Goal: Transaction & Acquisition: Purchase product/service

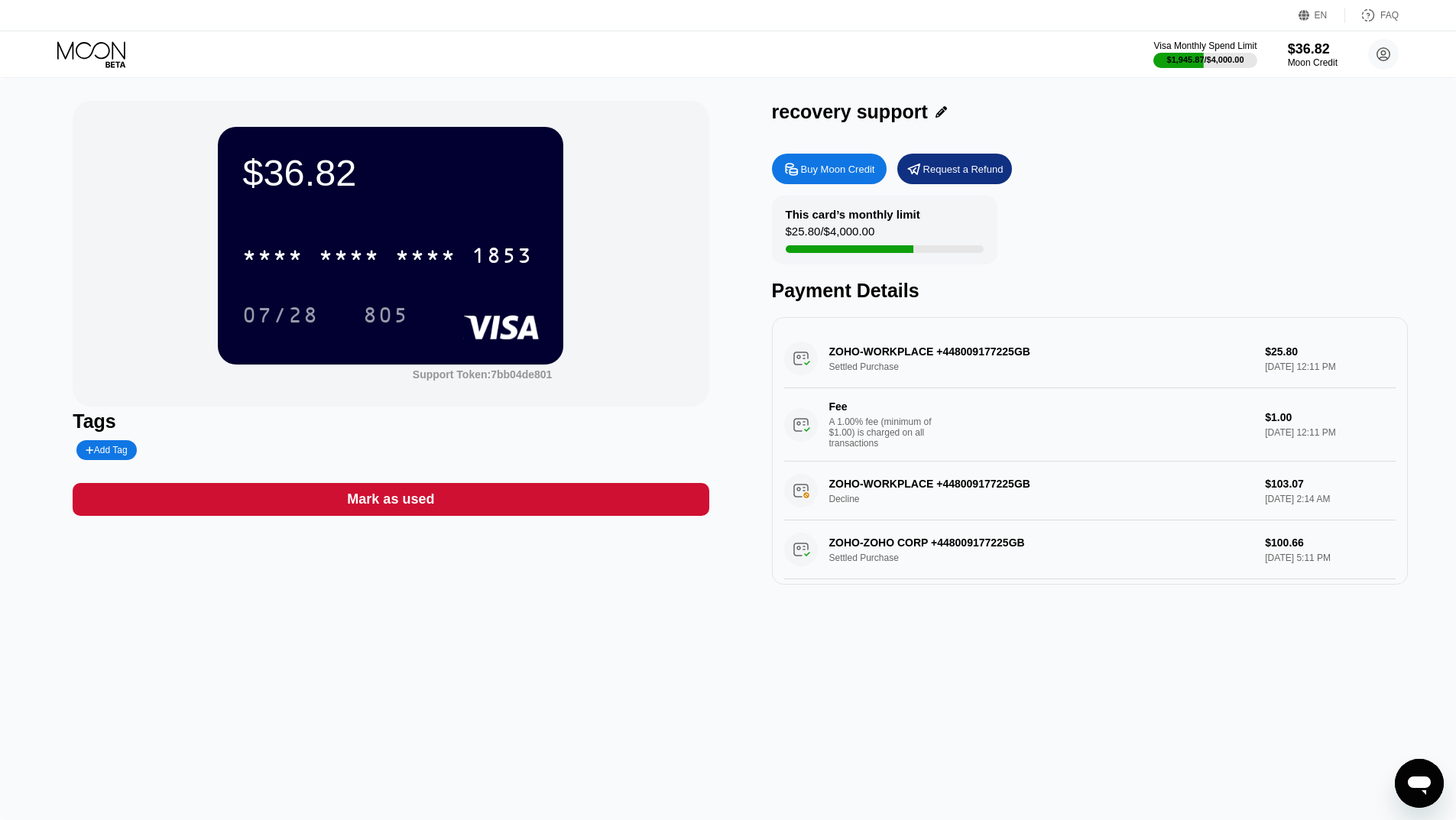
click at [88, 46] on icon at bounding box center [93, 55] width 71 height 26
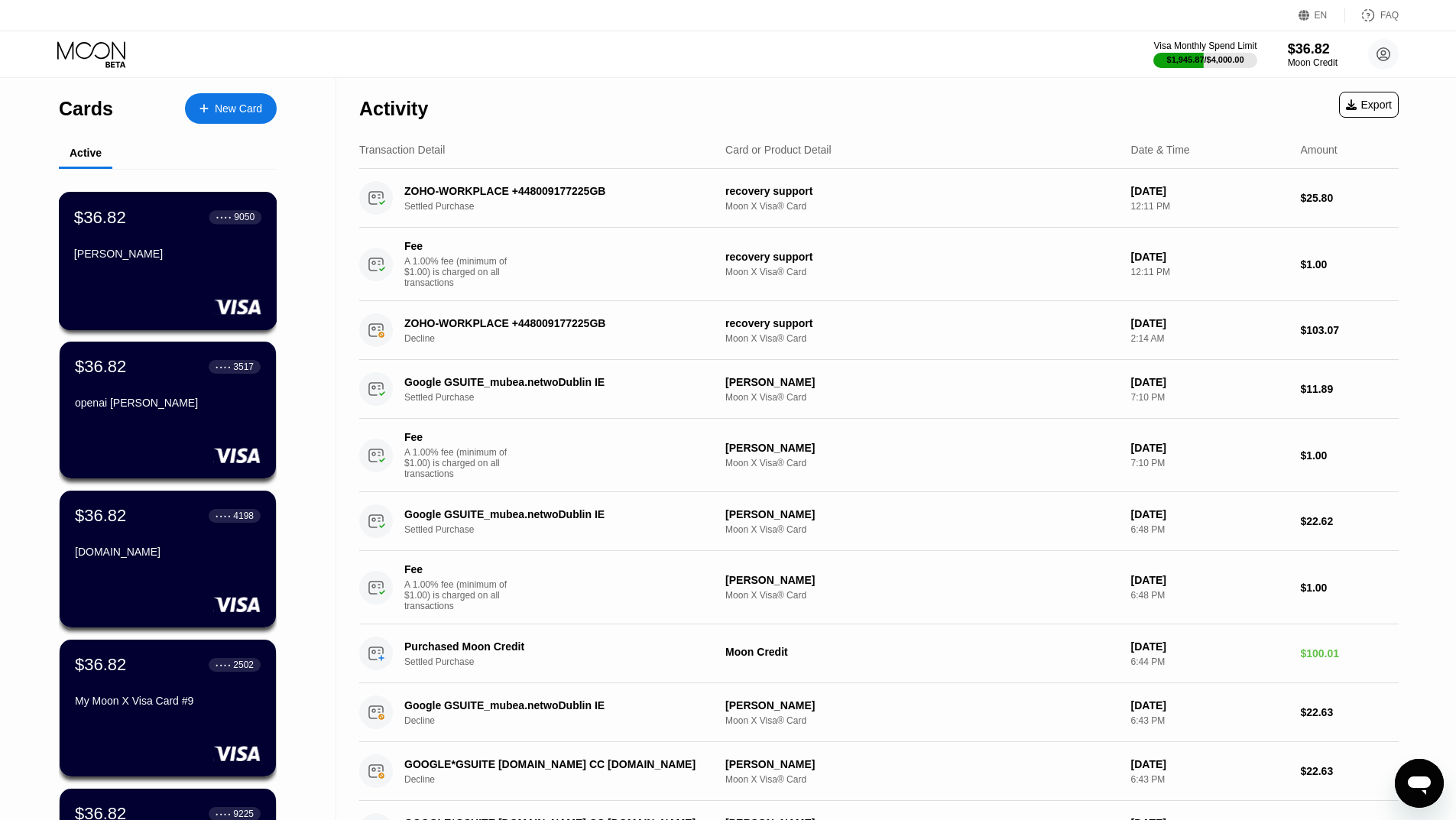
click at [176, 266] on div "[PERSON_NAME]" at bounding box center [168, 257] width 187 height 19
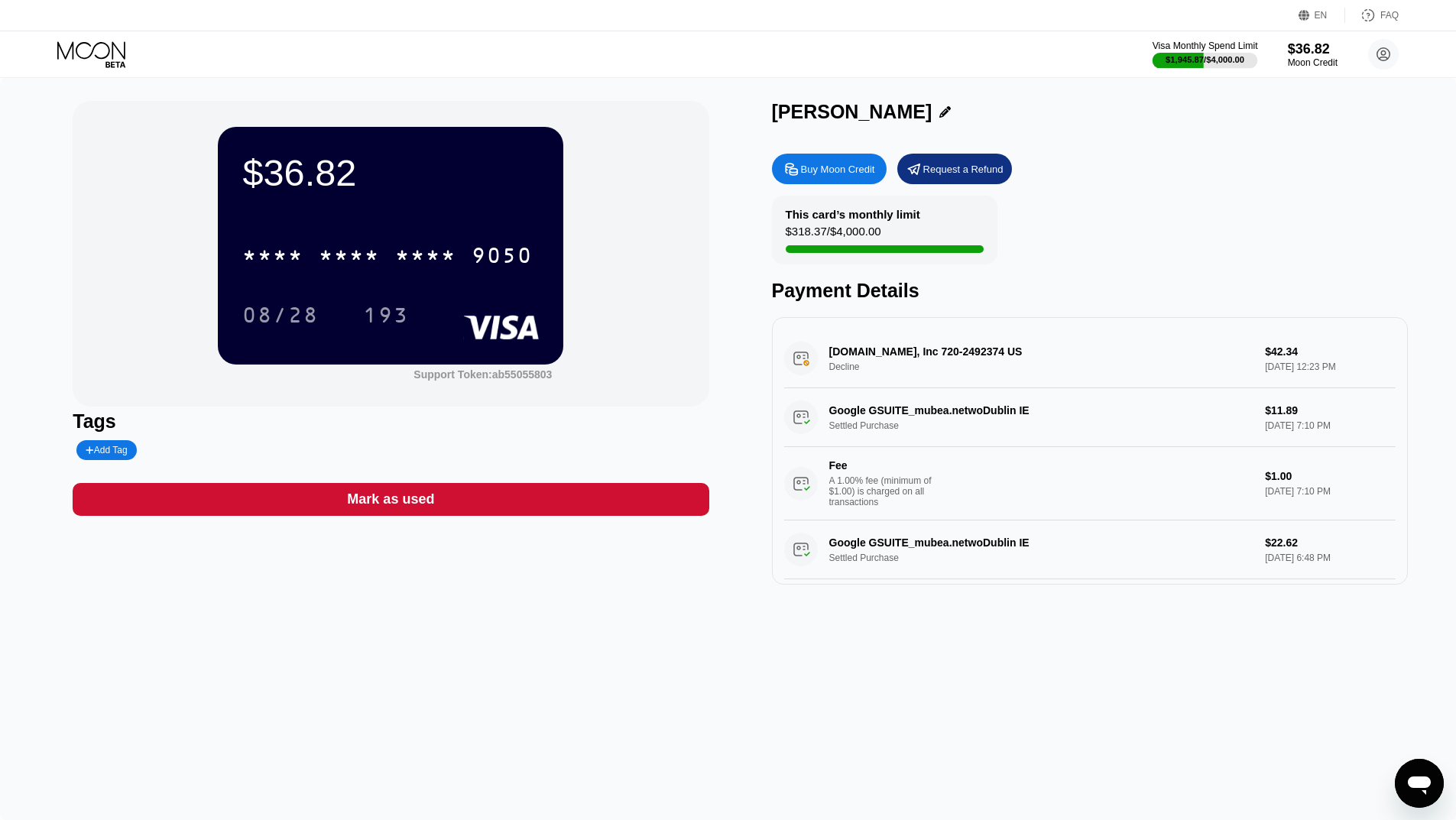
click at [1222, 57] on div "$1,945.87 / $4,000.00" at bounding box center [1205, 59] width 79 height 9
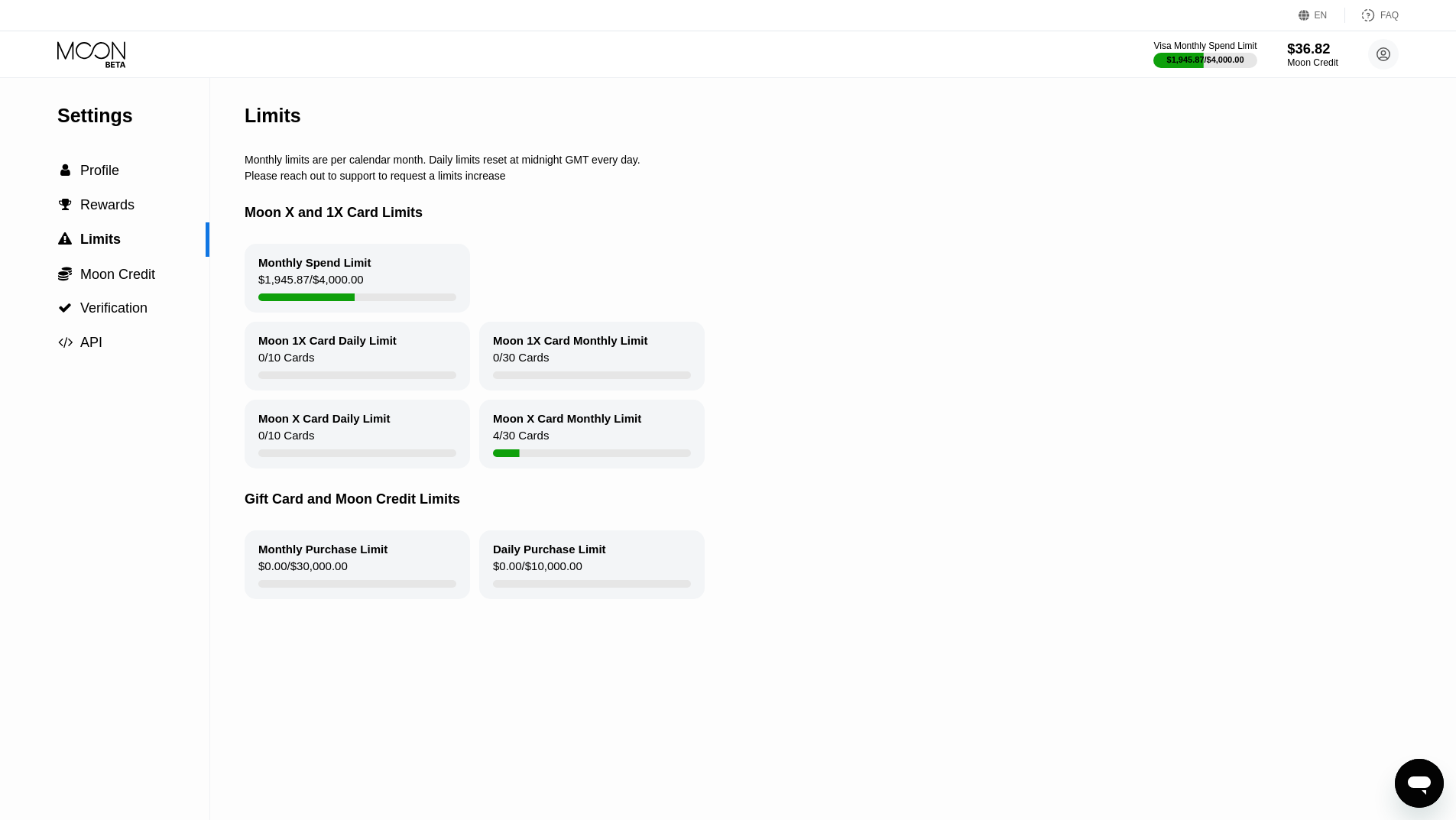
click at [1304, 62] on div "Moon Credit" at bounding box center [1313, 63] width 51 height 11
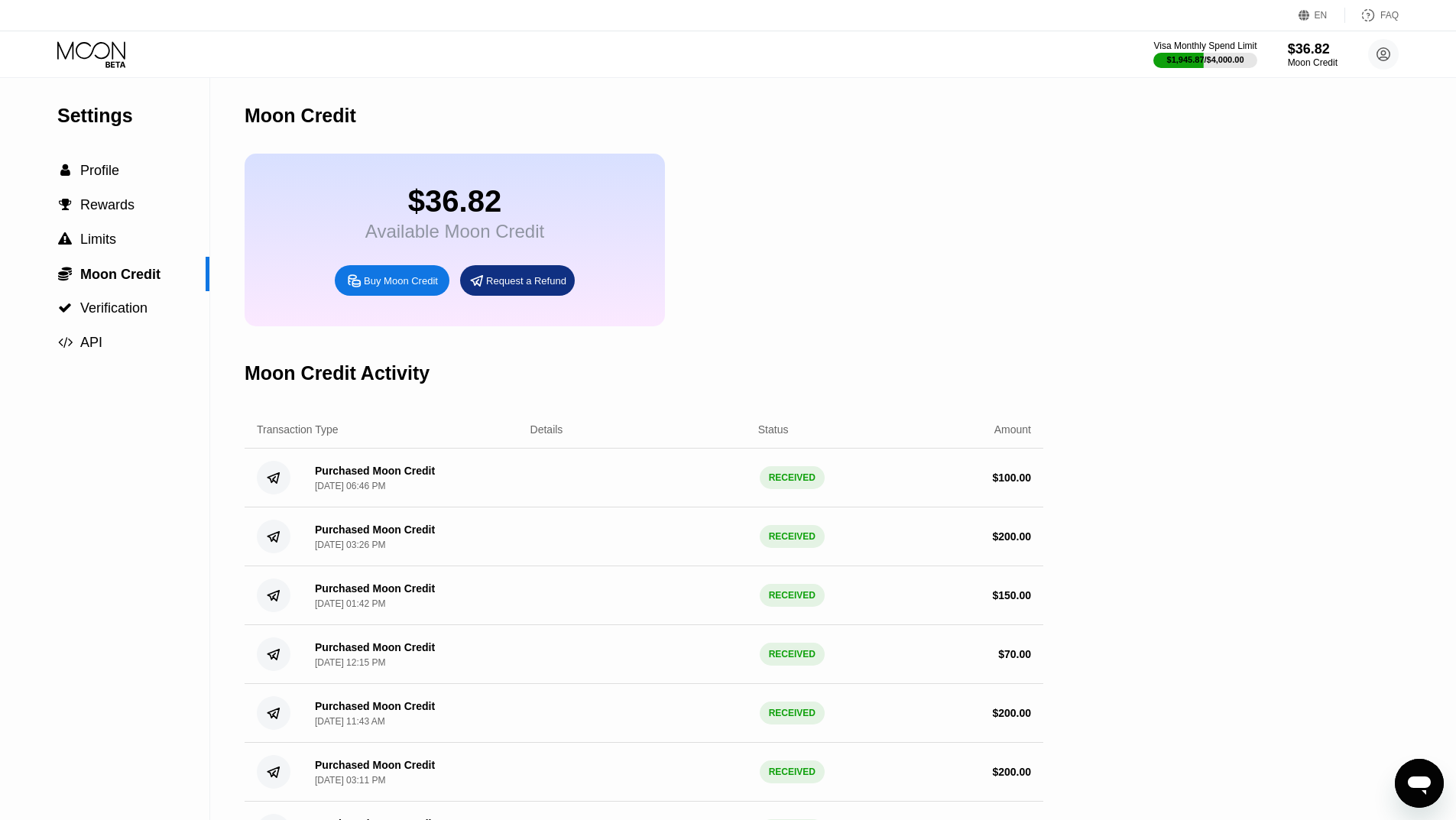
click at [380, 288] on div "Buy Moon Credit" at bounding box center [401, 281] width 74 height 13
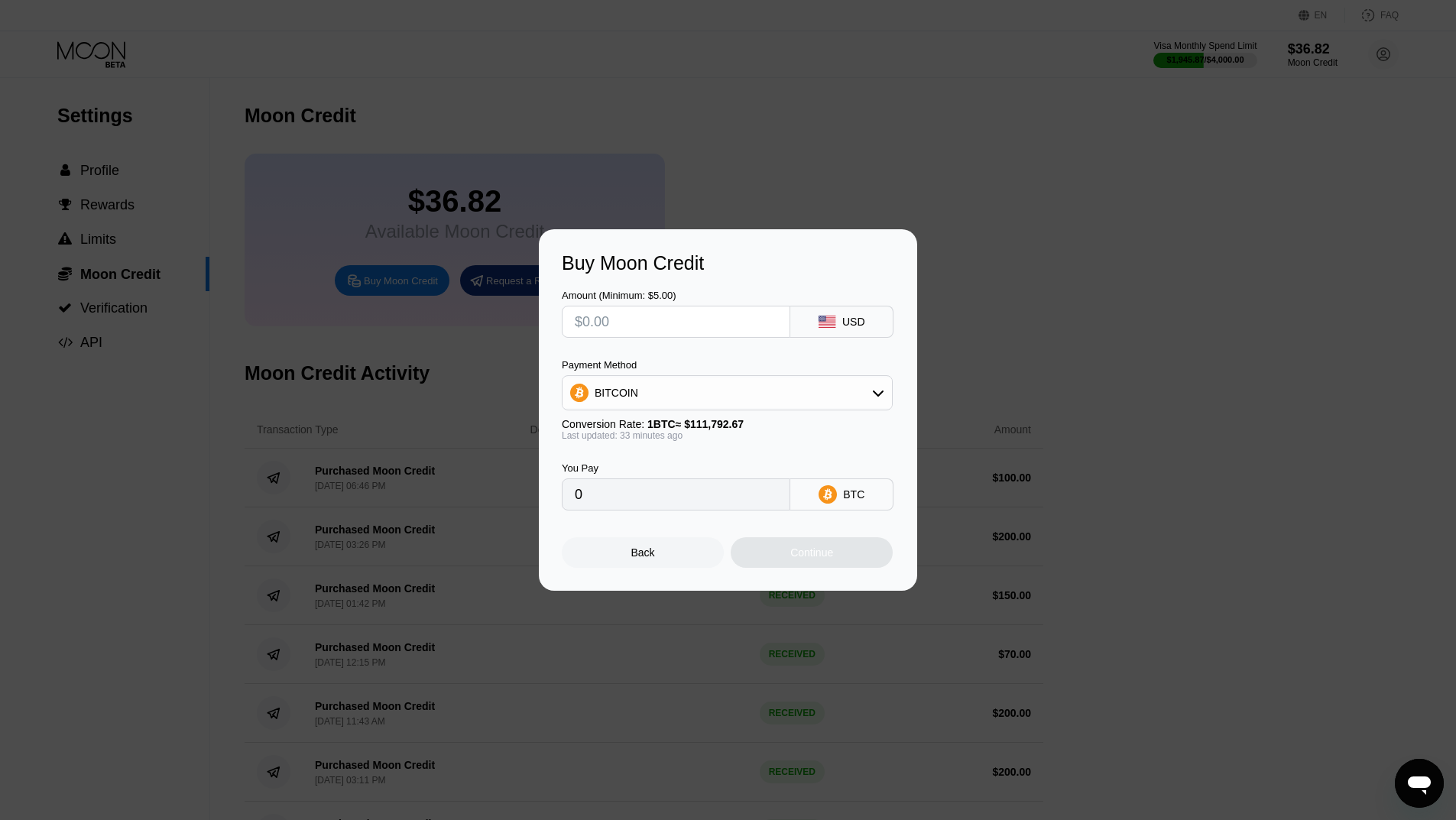
click at [636, 317] on input "text" at bounding box center [676, 321] width 203 height 31
type input "$100"
type input "0.00089748"
type input "$100"
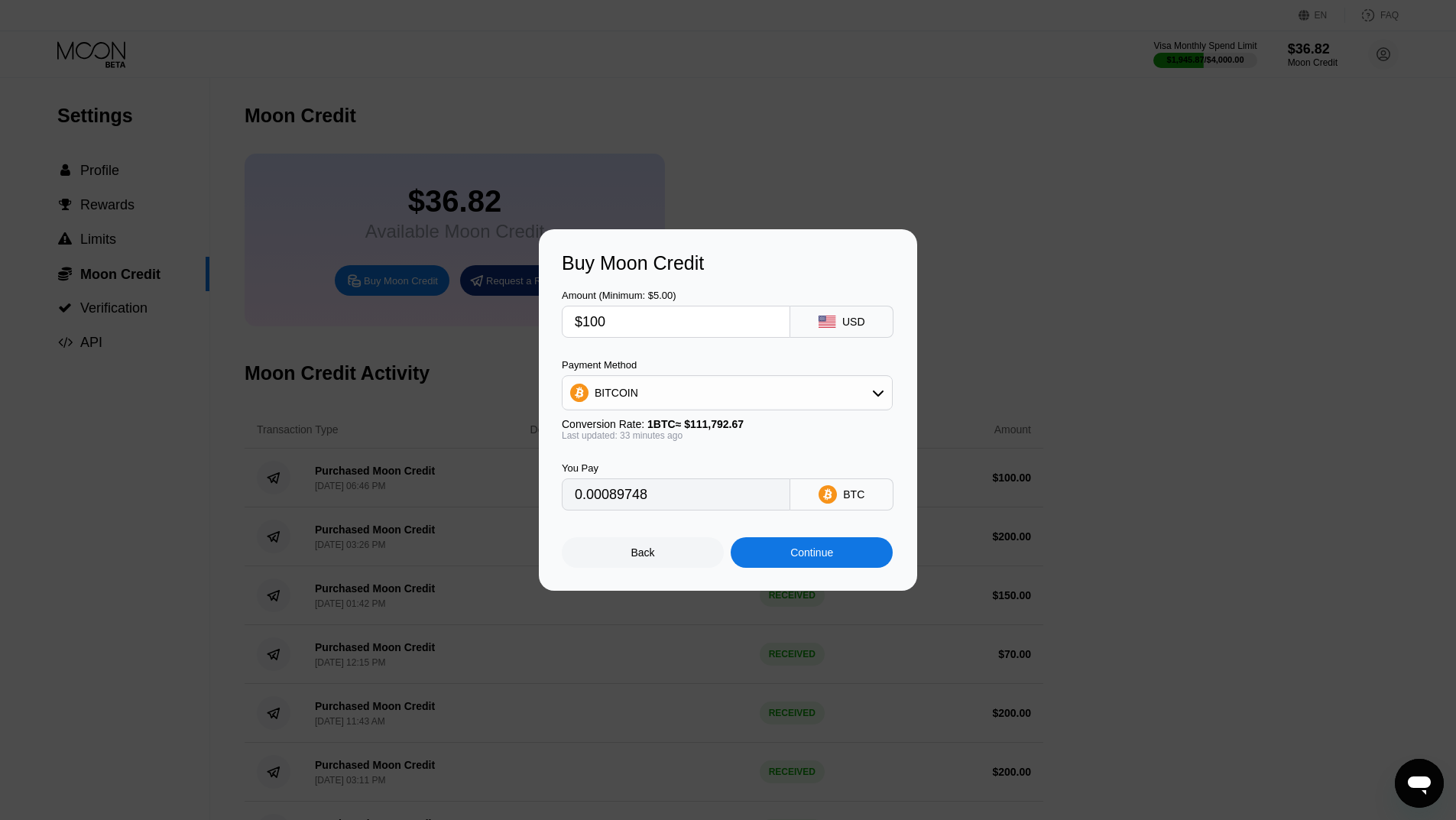
click at [759, 454] on div "You Pay 0.00089748 BTC" at bounding box center [728, 476] width 333 height 70
click at [806, 568] on div "Continue" at bounding box center [812, 553] width 162 height 31
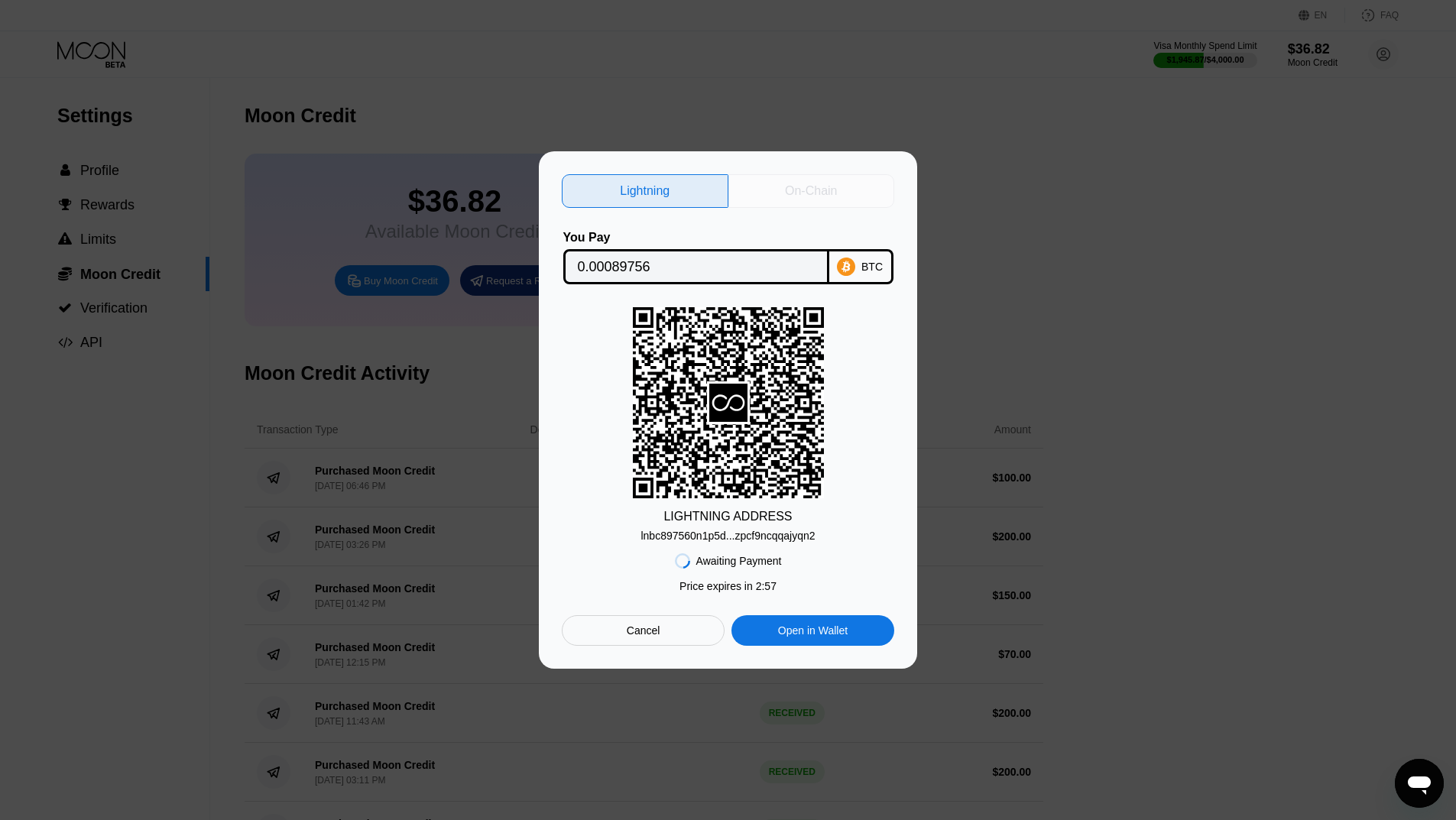
click at [777, 196] on div "On-Chain" at bounding box center [811, 191] width 167 height 34
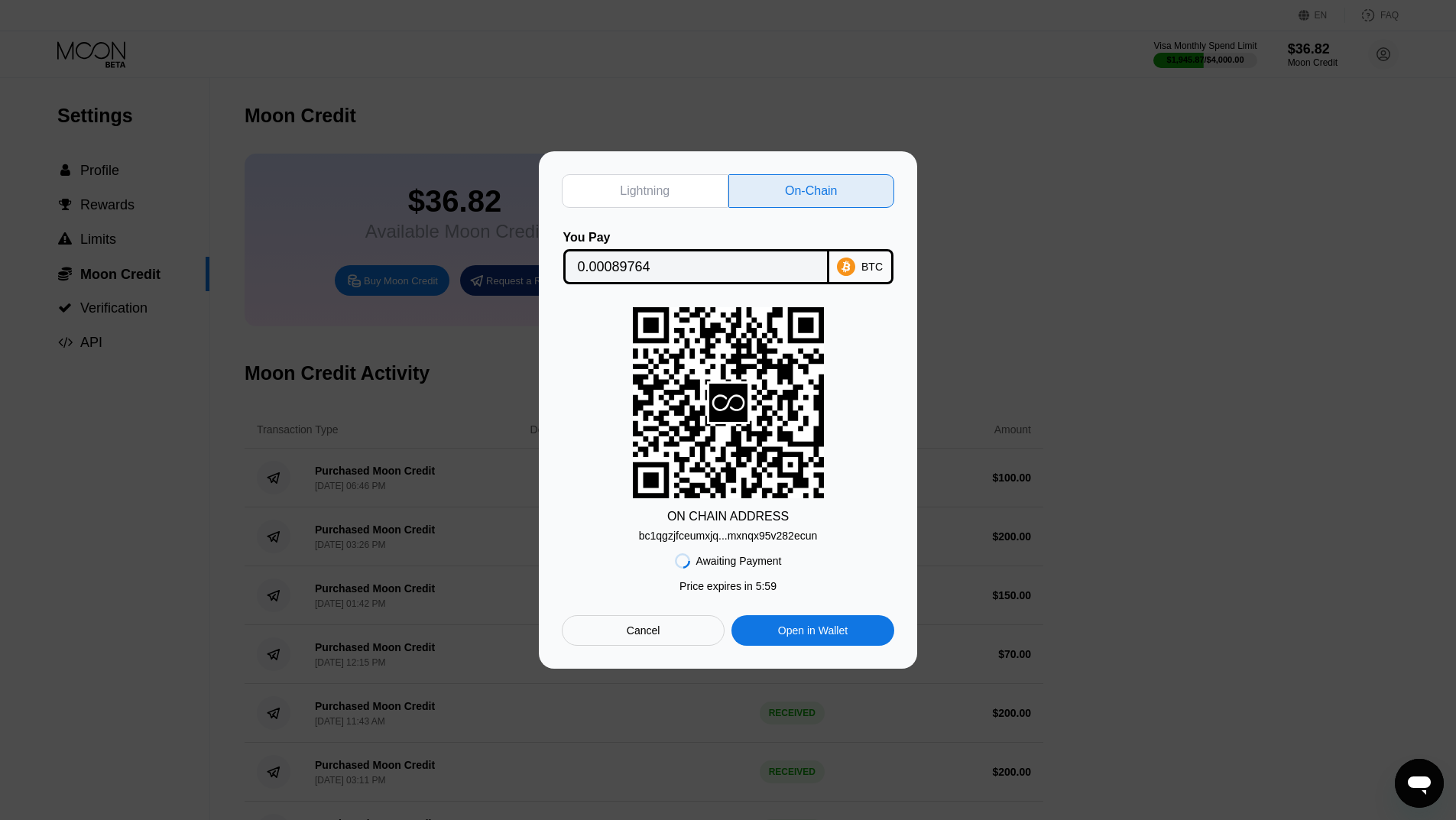
click at [649, 624] on div "Cancel" at bounding box center [643, 630] width 162 height 31
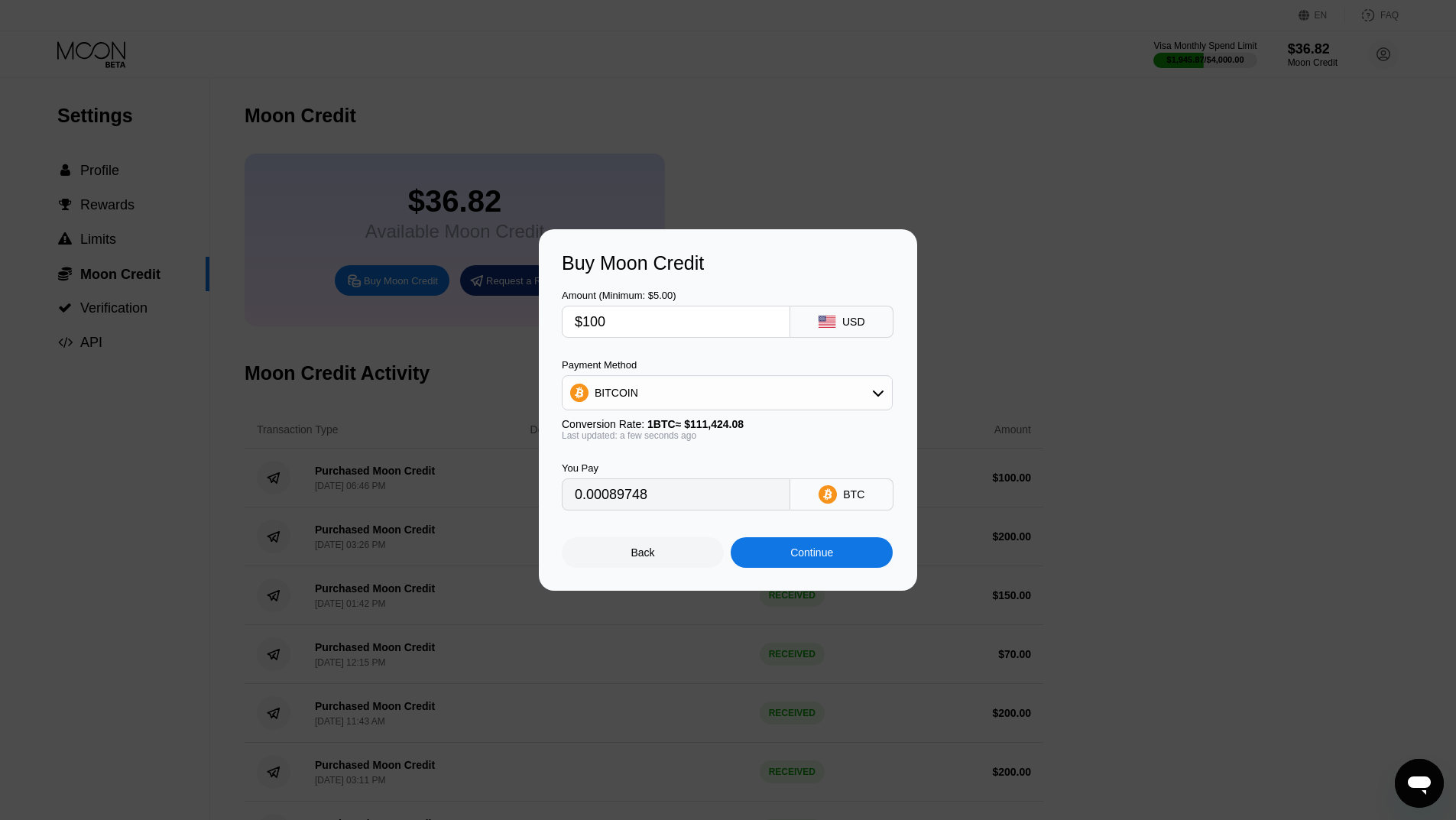
click at [646, 634] on div at bounding box center [733, 410] width 1467 height 820
click at [750, 391] on div "BITCOIN" at bounding box center [726, 393] width 329 height 31
click at [897, 139] on div at bounding box center [733, 410] width 1467 height 820
click at [636, 468] on span "USDT on TRON" at bounding box center [636, 469] width 77 height 12
type input "101.01"
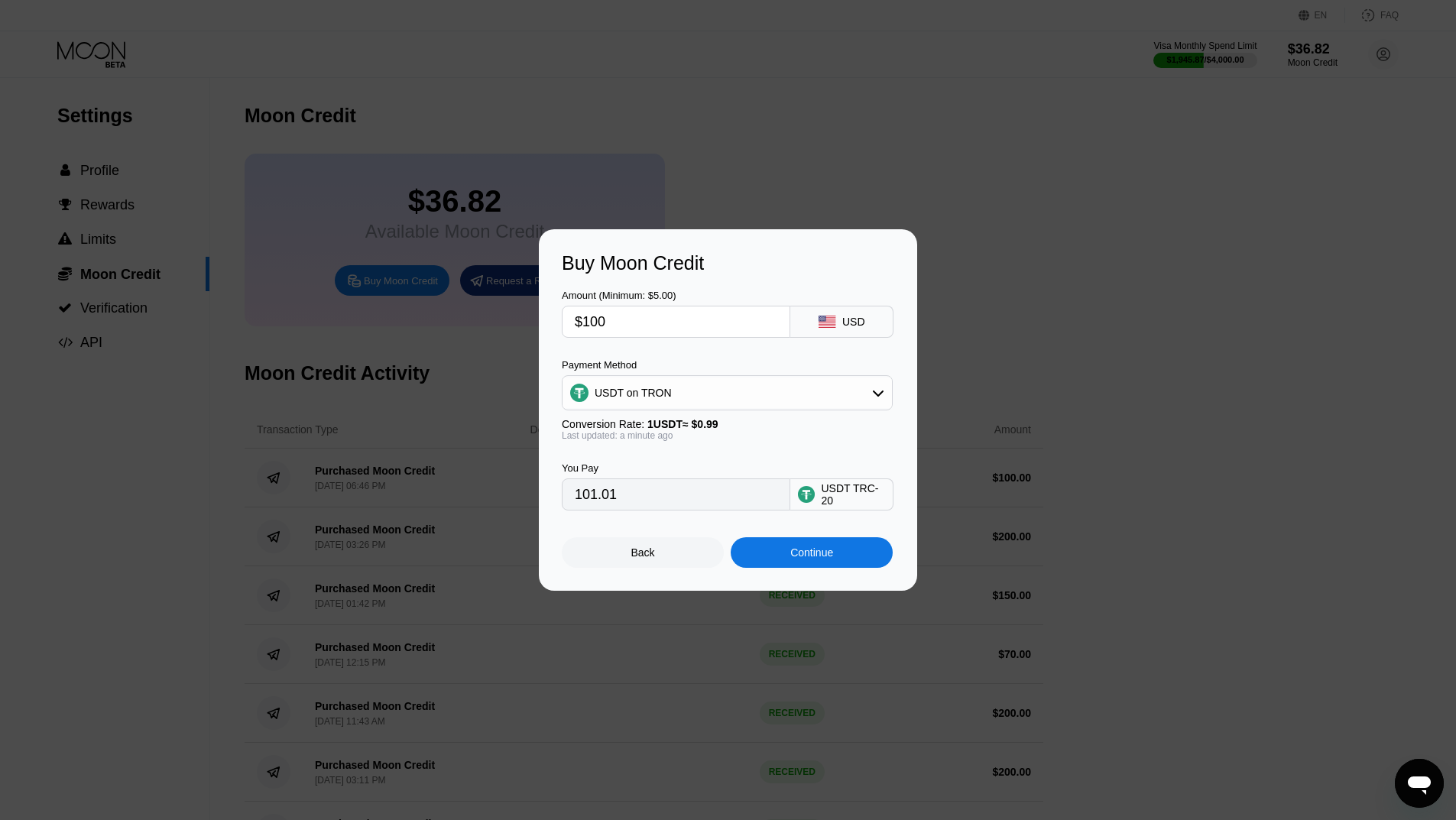
click at [800, 557] on div "Continue" at bounding box center [812, 553] width 43 height 12
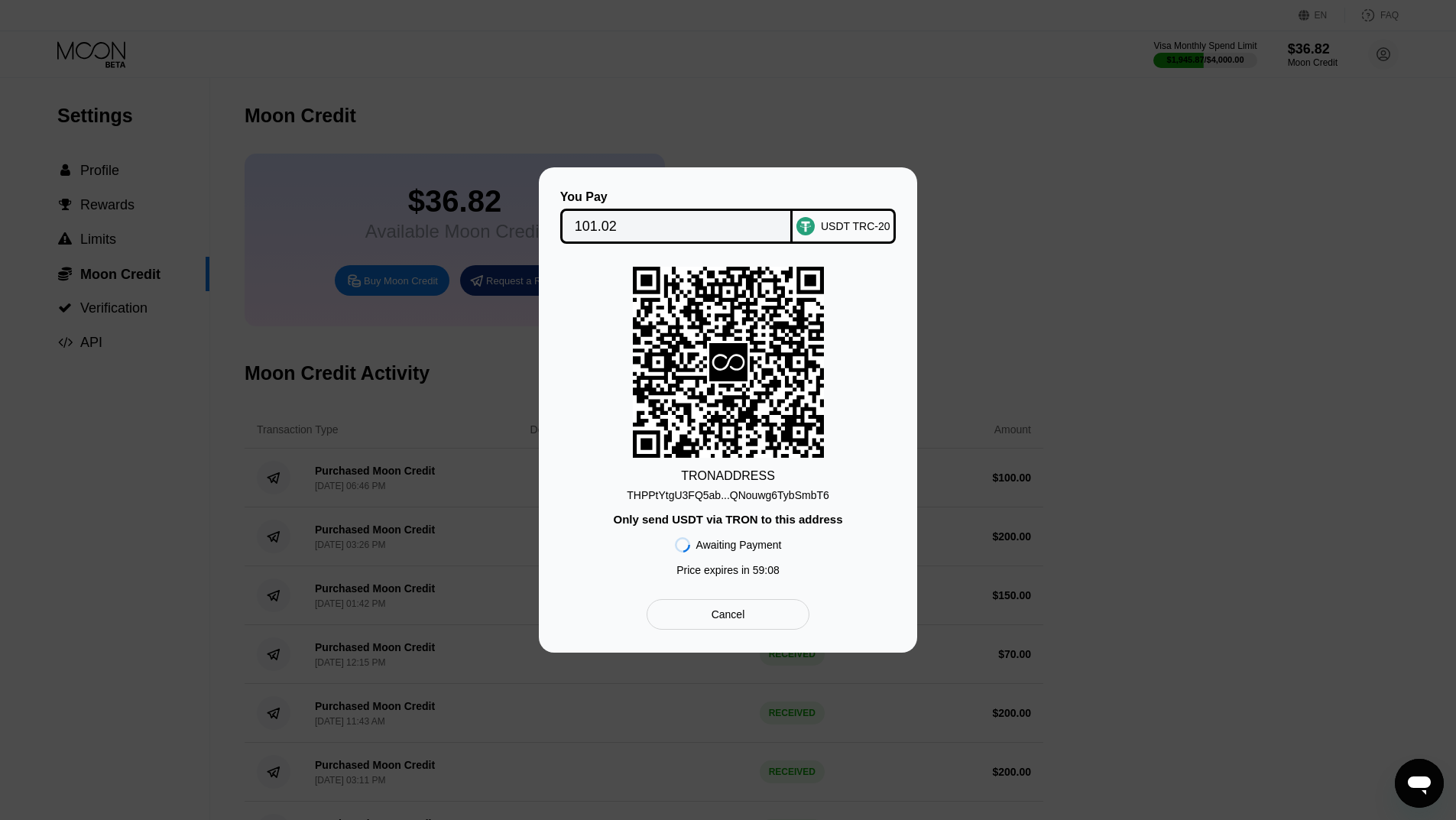
click at [985, 128] on div at bounding box center [733, 410] width 1467 height 820
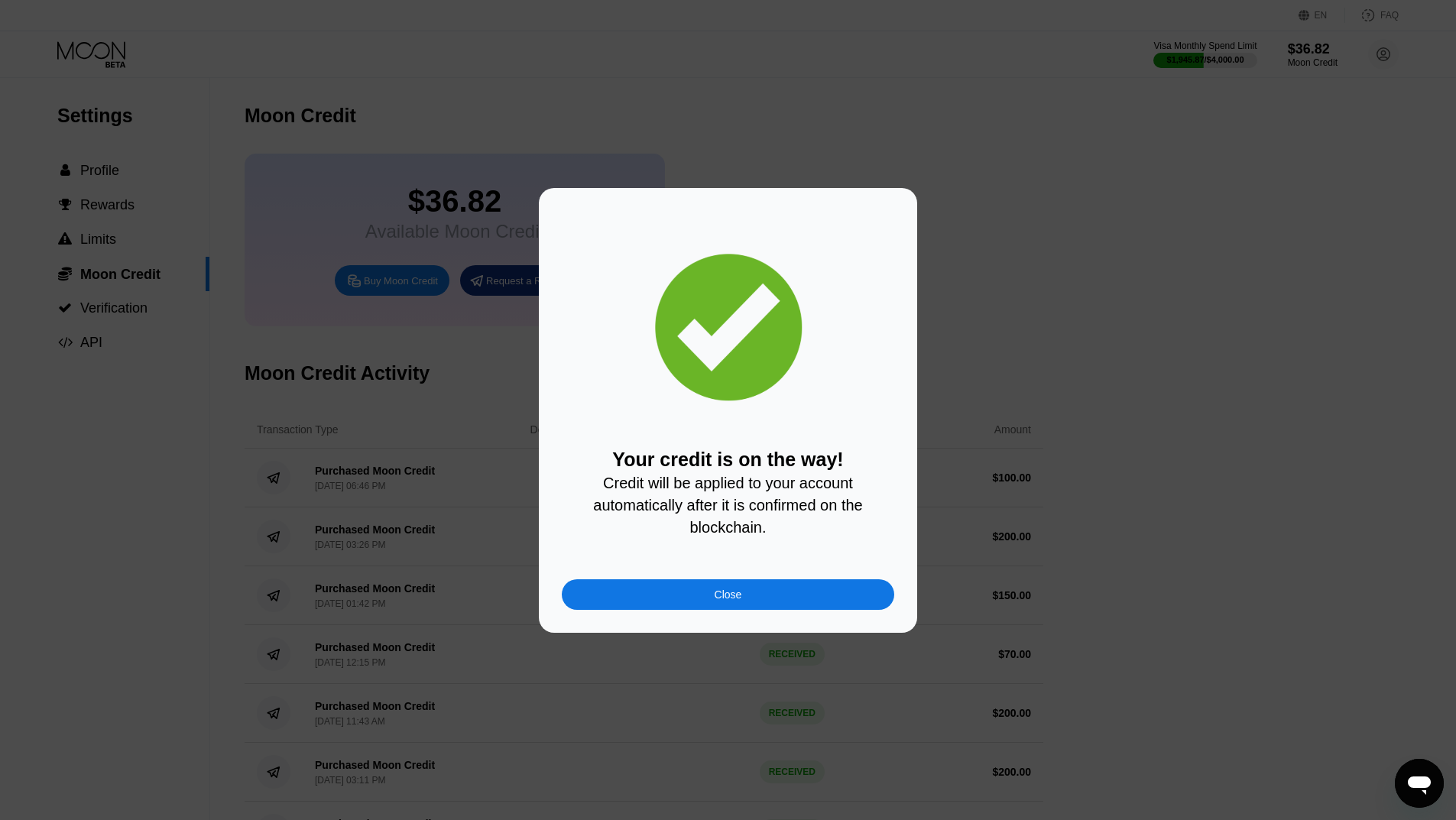
drag, startPoint x: 717, startPoint y: 610, endPoint x: 655, endPoint y: 602, distance: 62.5
click at [717, 610] on div "Close" at bounding box center [728, 595] width 333 height 31
